Goal: Task Accomplishment & Management: Manage account settings

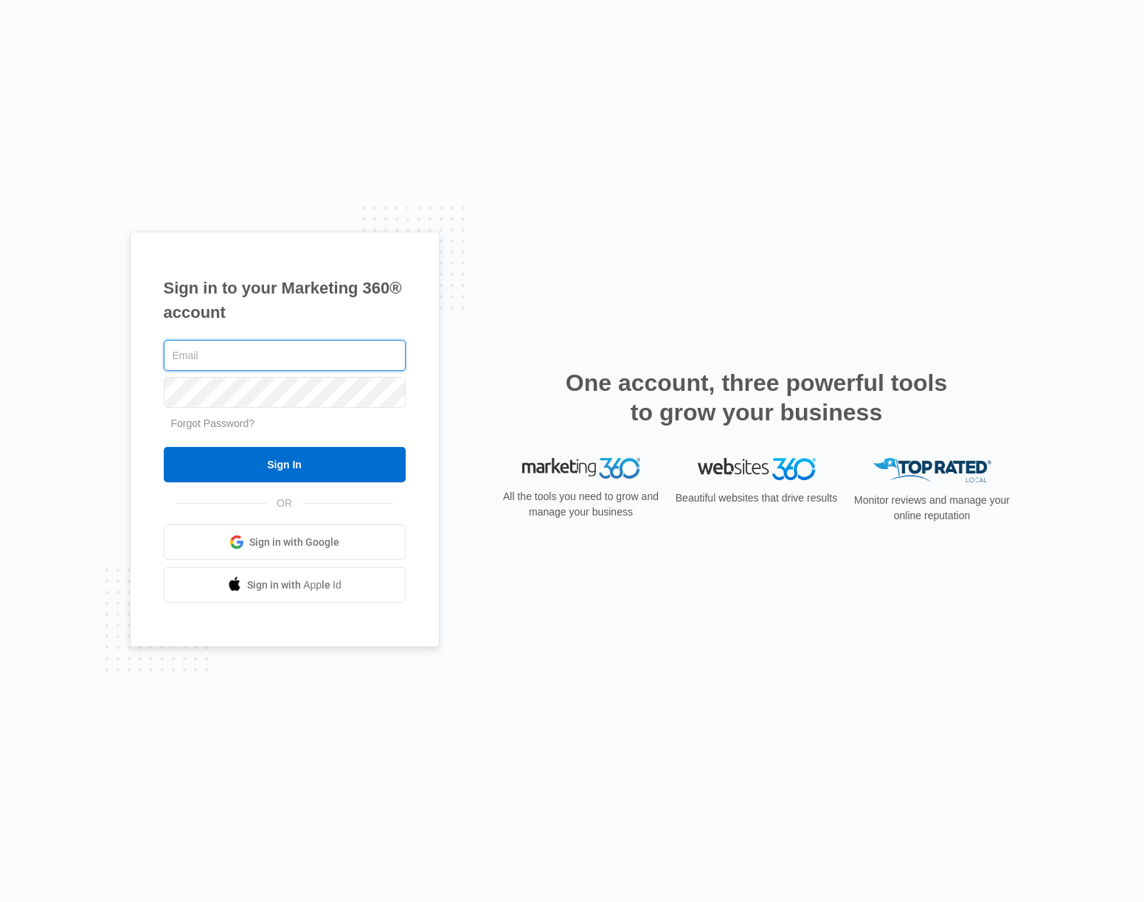
click at [299, 356] on input "text" at bounding box center [285, 355] width 242 height 31
type input "[PERSON_NAME][EMAIL_ADDRESS][DOMAIN_NAME]"
click at [164, 447] on input "Sign In" at bounding box center [285, 464] width 242 height 35
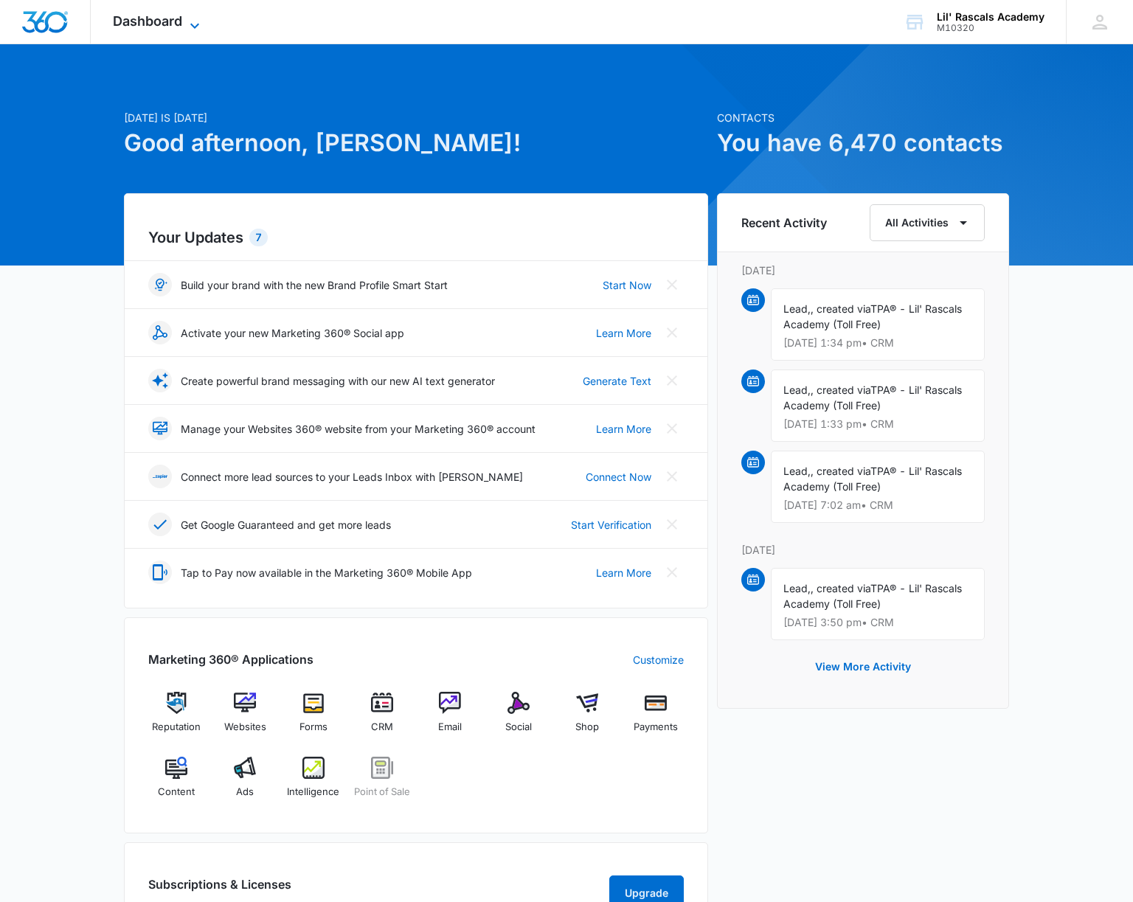
click at [162, 15] on span "Dashboard" at bounding box center [147, 20] width 69 height 15
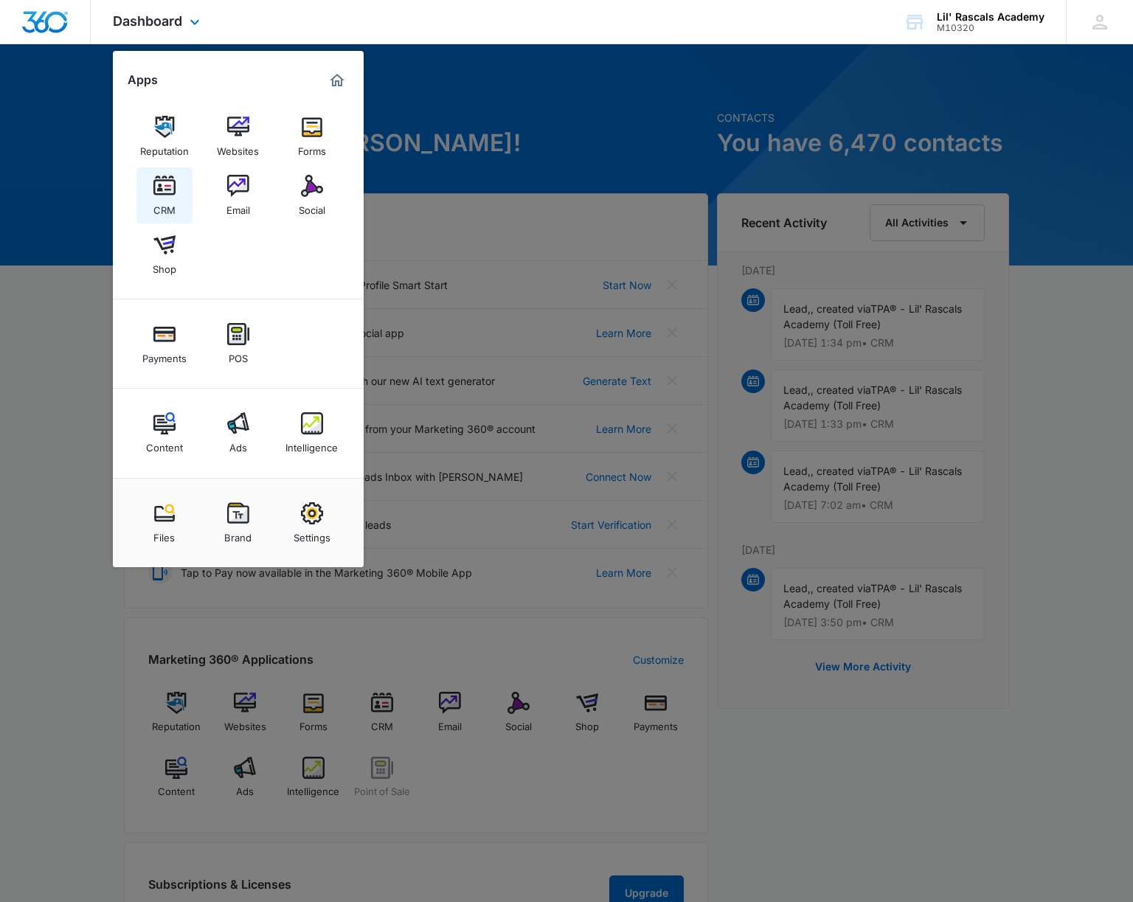
click at [169, 198] on div "CRM" at bounding box center [164, 206] width 22 height 19
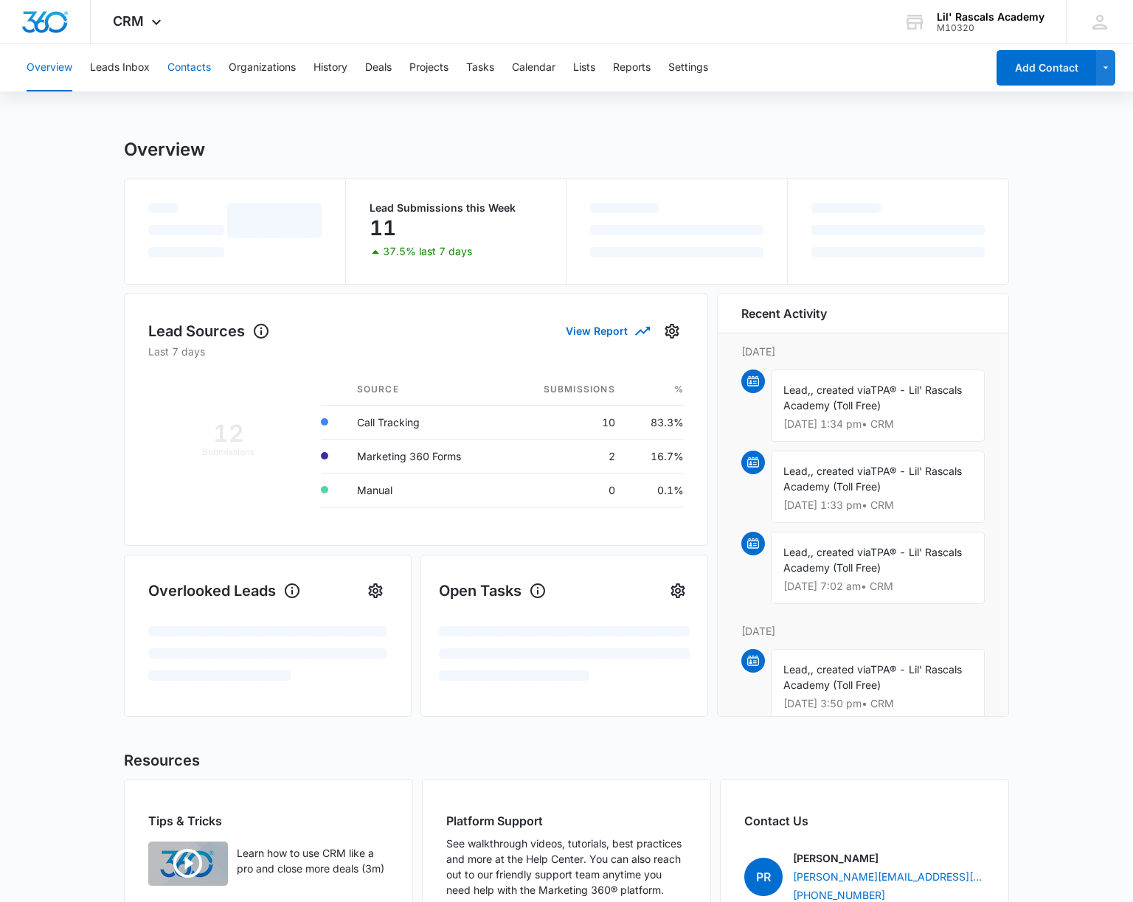
click at [178, 67] on button "Contacts" at bounding box center [189, 67] width 44 height 47
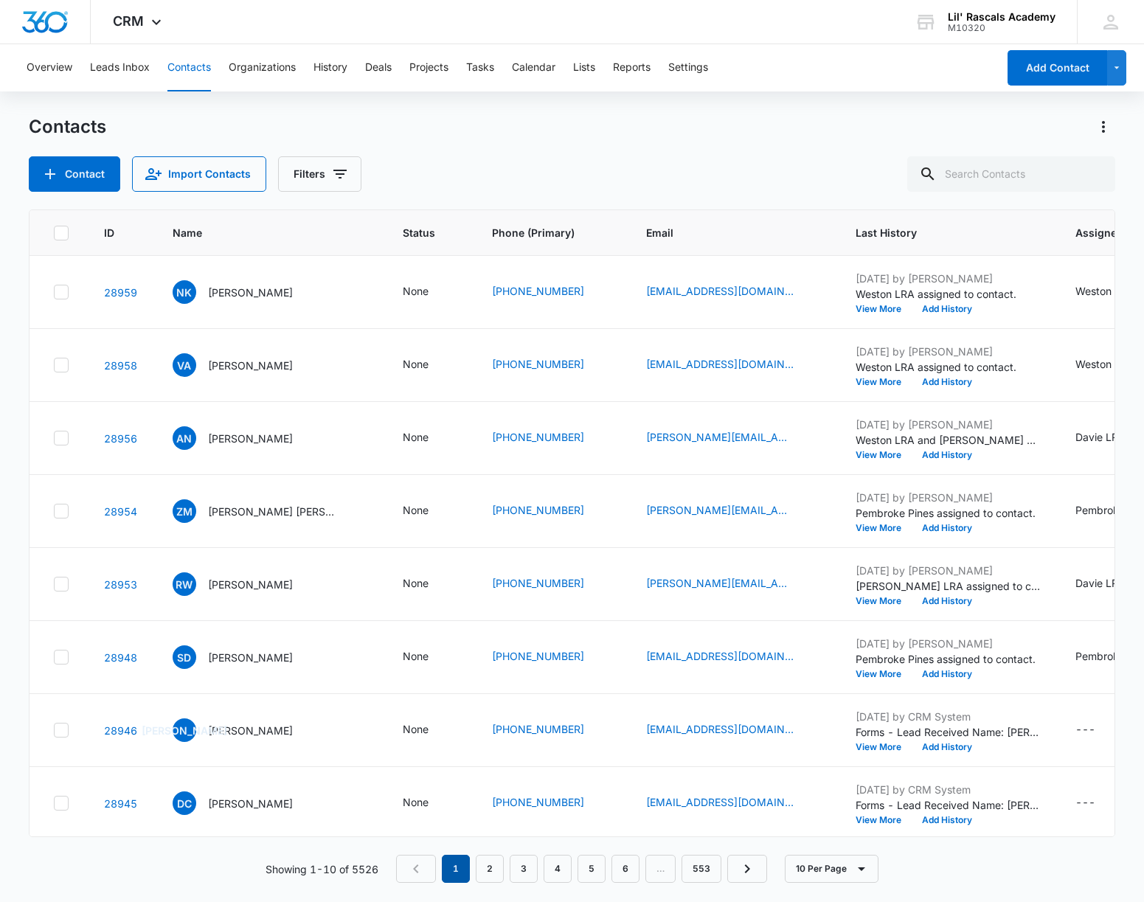
click at [459, 868] on em "1" at bounding box center [456, 869] width 28 height 28
click at [350, 67] on div "Overview Leads Inbox Contacts Organizations History Deals Projects Tasks Calend…" at bounding box center [507, 67] width 979 height 47
click at [327, 77] on button "History" at bounding box center [330, 67] width 34 height 47
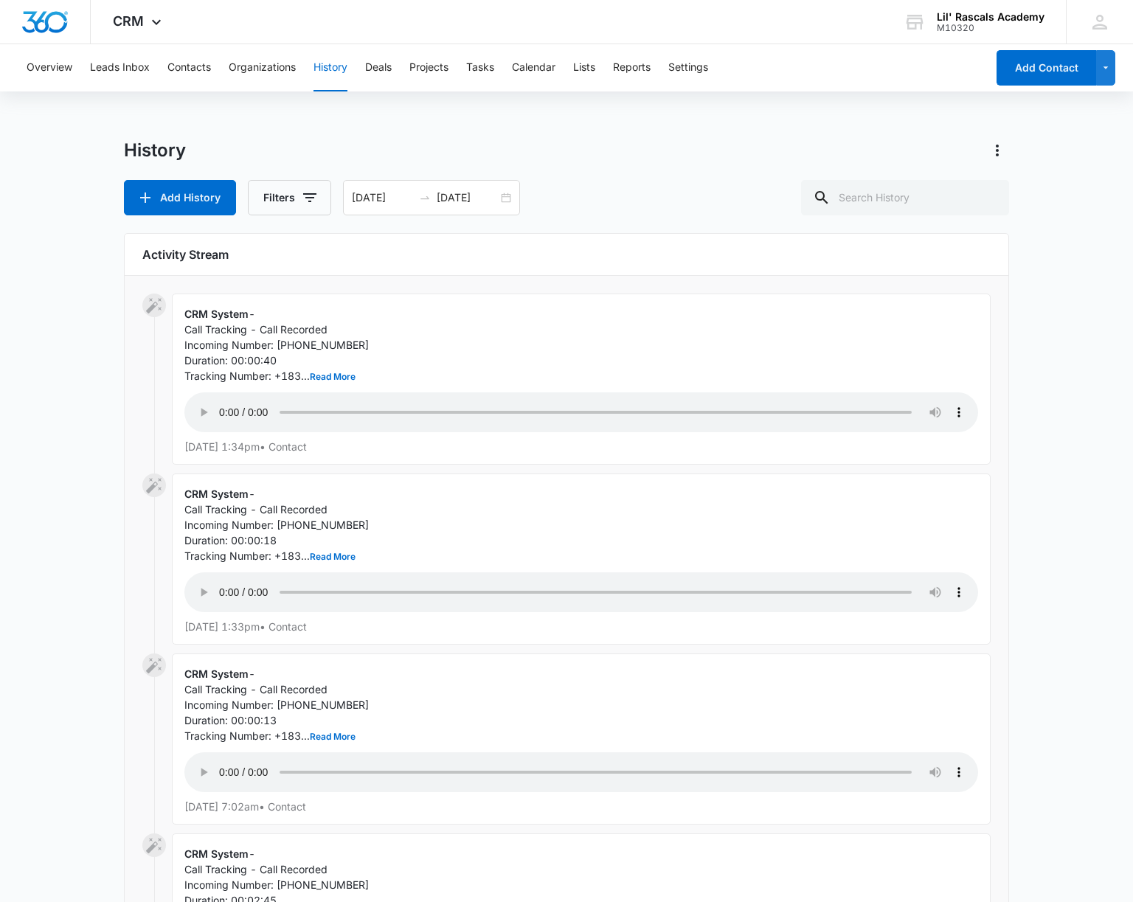
drag, startPoint x: 1037, startPoint y: 435, endPoint x: 1016, endPoint y: 429, distance: 22.4
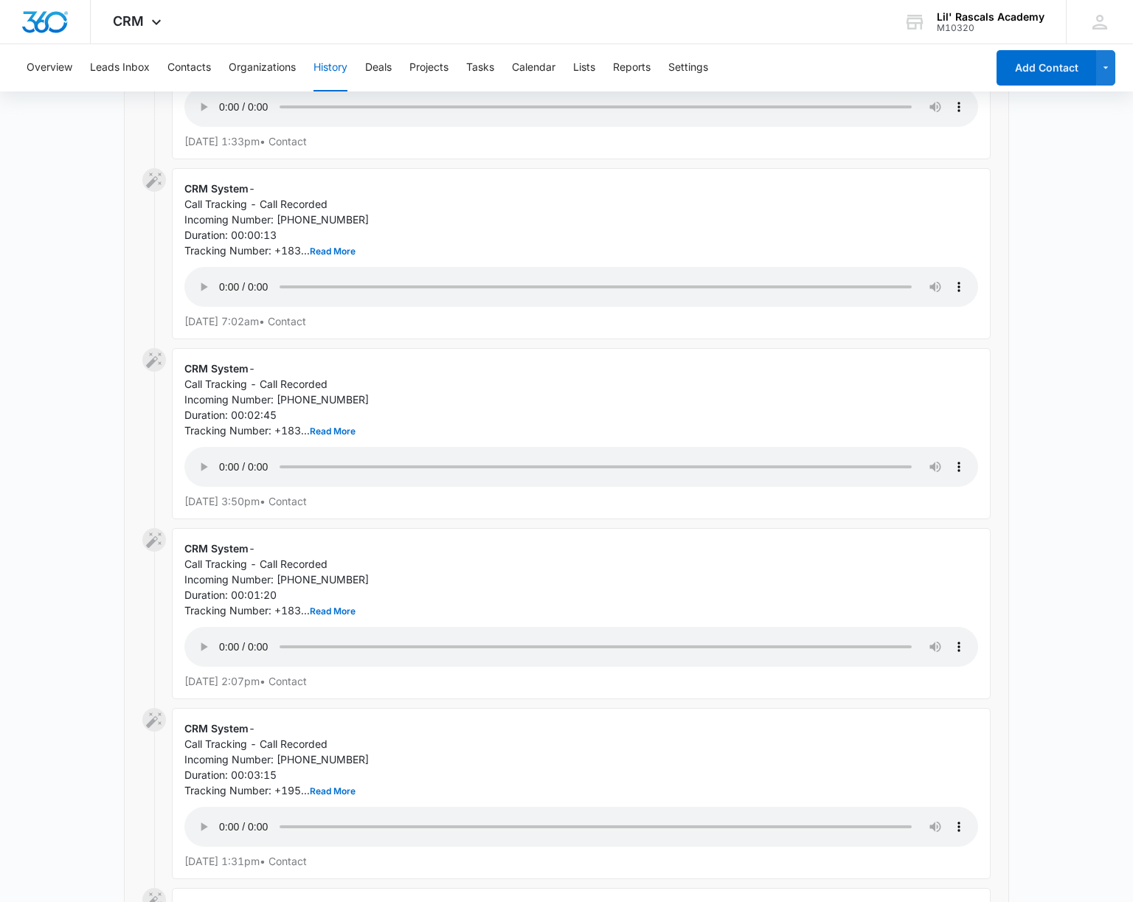
scroll to position [516, 0]
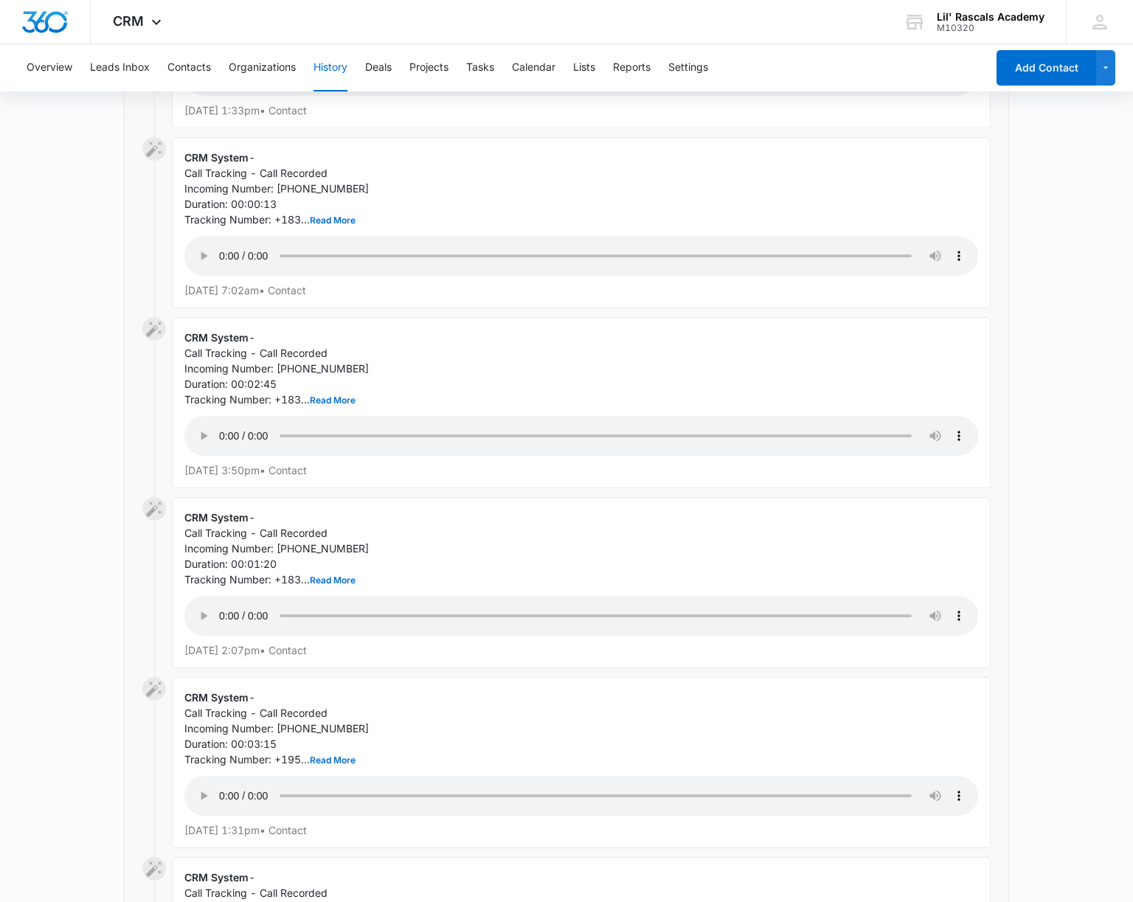
click at [1058, 785] on main "History Add History Filters [DATE] [DATE] Activity Stream CRM System - Call Tra…" at bounding box center [566, 572] width 1133 height 1900
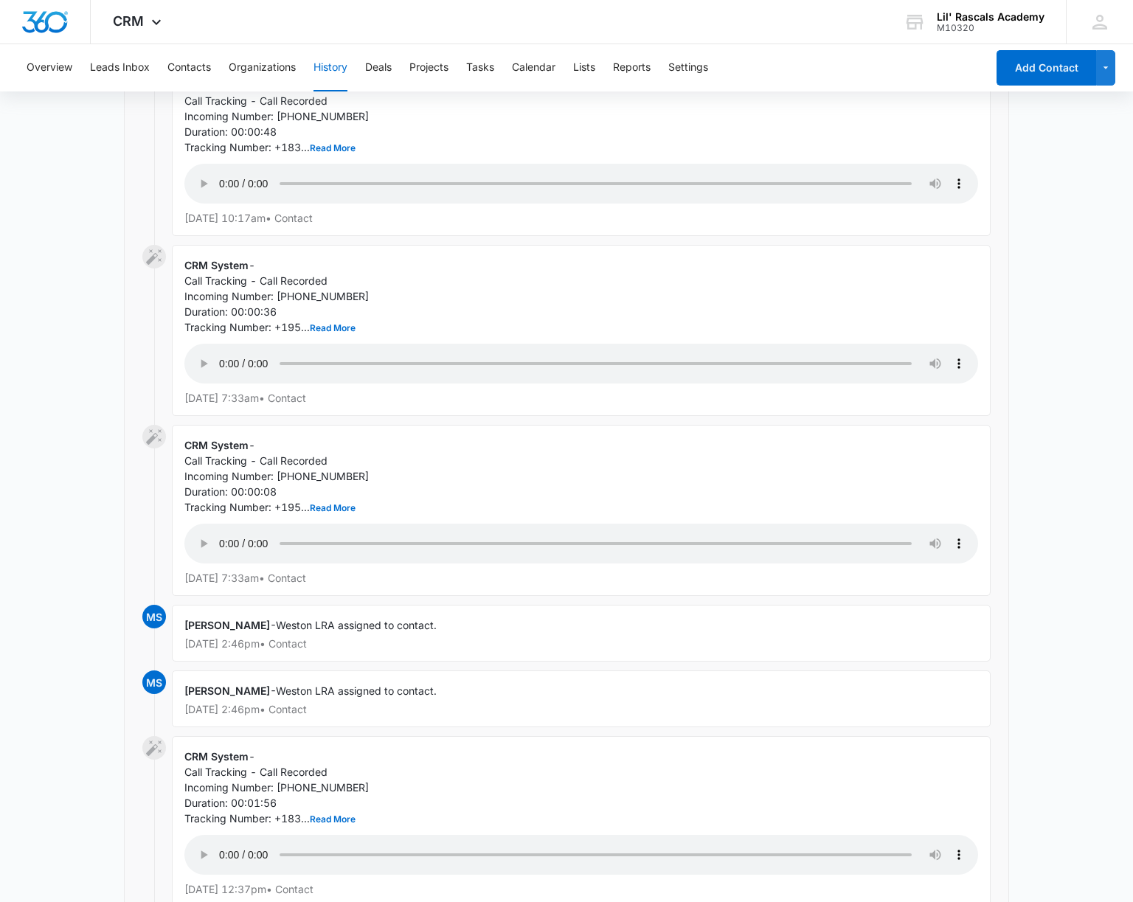
scroll to position [1653, 0]
